Goal: Information Seeking & Learning: Learn about a topic

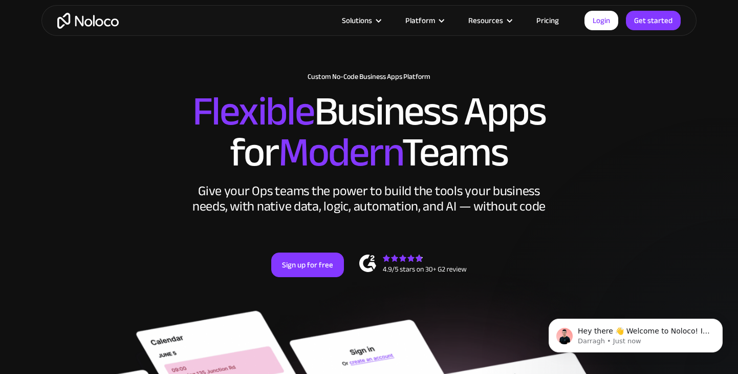
click at [553, 20] on link "Pricing" at bounding box center [548, 20] width 48 height 13
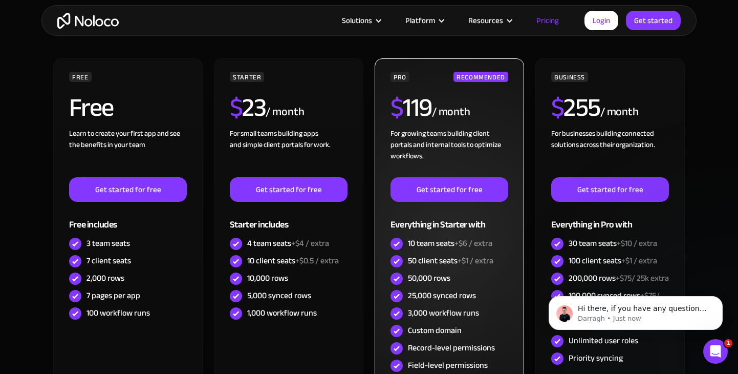
scroll to position [282, 0]
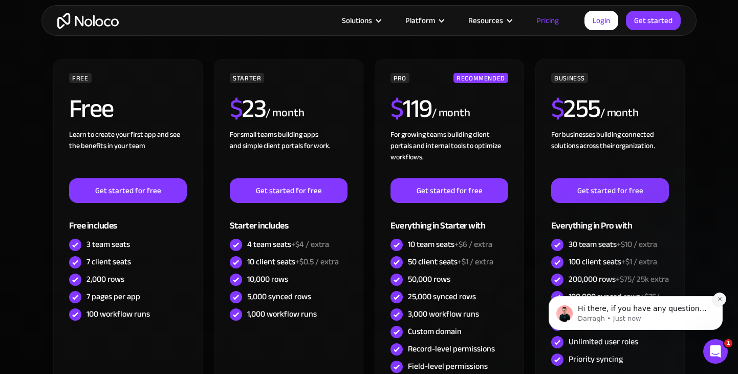
click at [722, 299] on icon "Dismiss notification" at bounding box center [720, 299] width 6 height 6
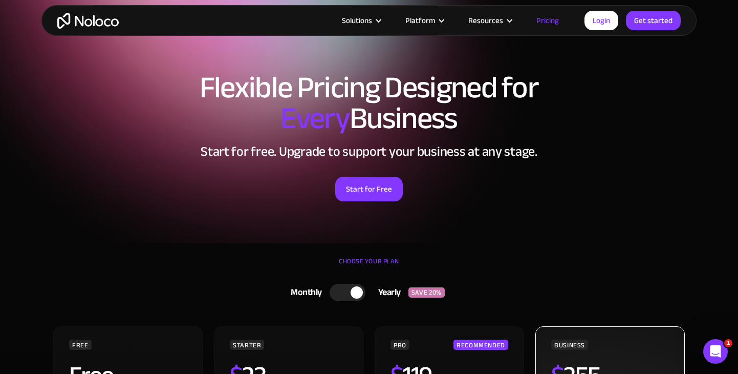
scroll to position [0, 0]
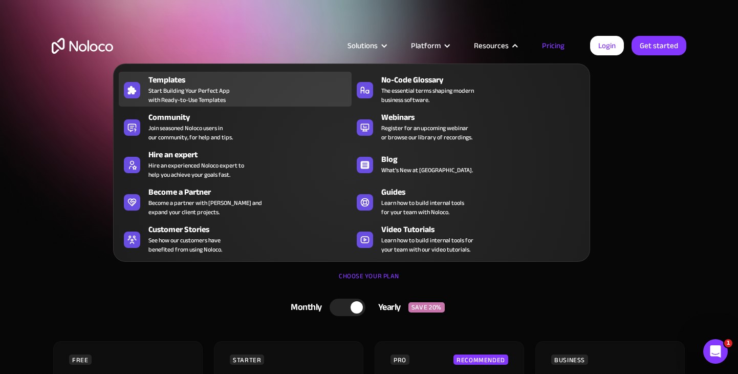
click at [160, 86] on span "Start Building Your Perfect App with Ready-to-Use Templates" at bounding box center [189, 95] width 81 height 18
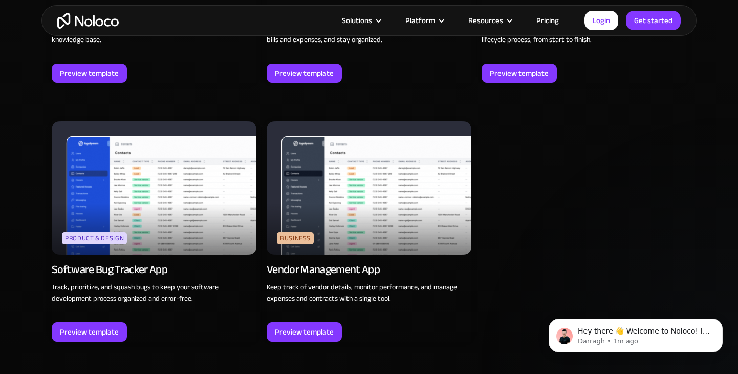
scroll to position [2816, 0]
